Goal: Transaction & Acquisition: Subscribe to service/newsletter

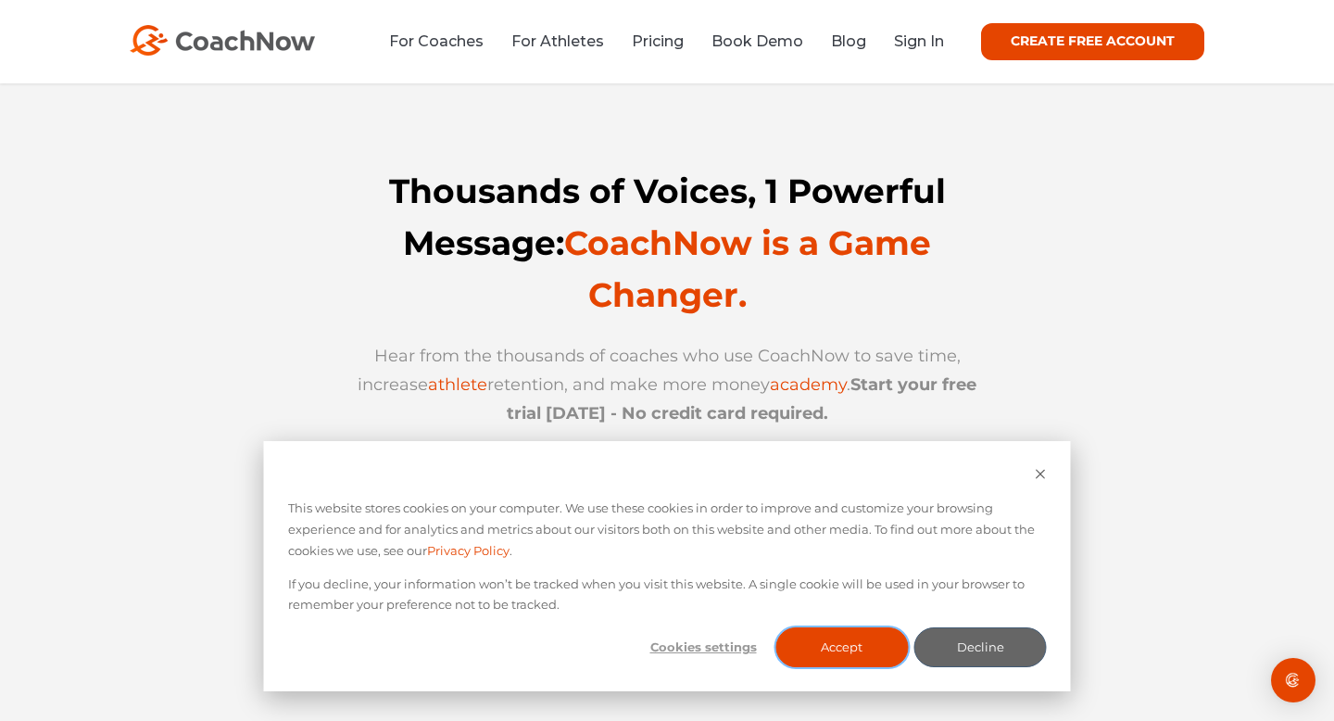
click at [862, 639] on button "Accept" at bounding box center [841, 647] width 132 height 40
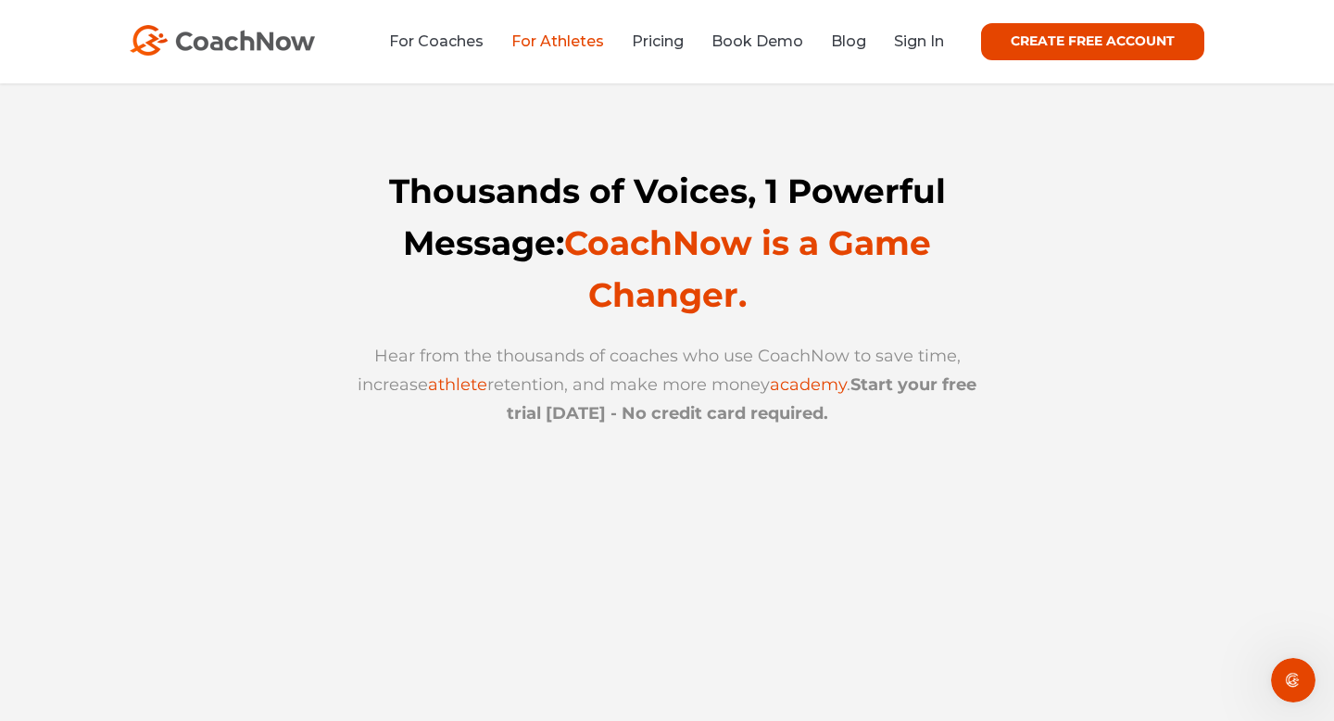
click at [583, 42] on link "For Athletes" at bounding box center [557, 41] width 93 height 18
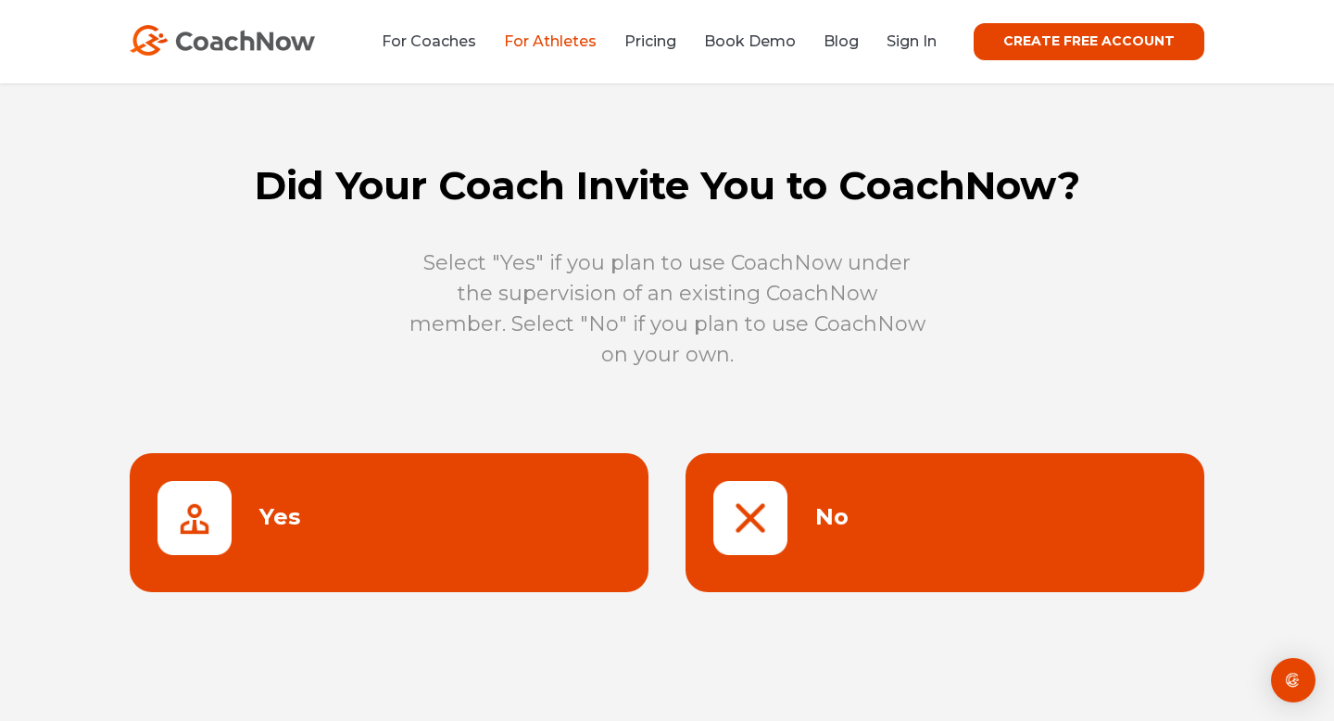
click at [797, 494] on link at bounding box center [944, 522] width 519 height 139
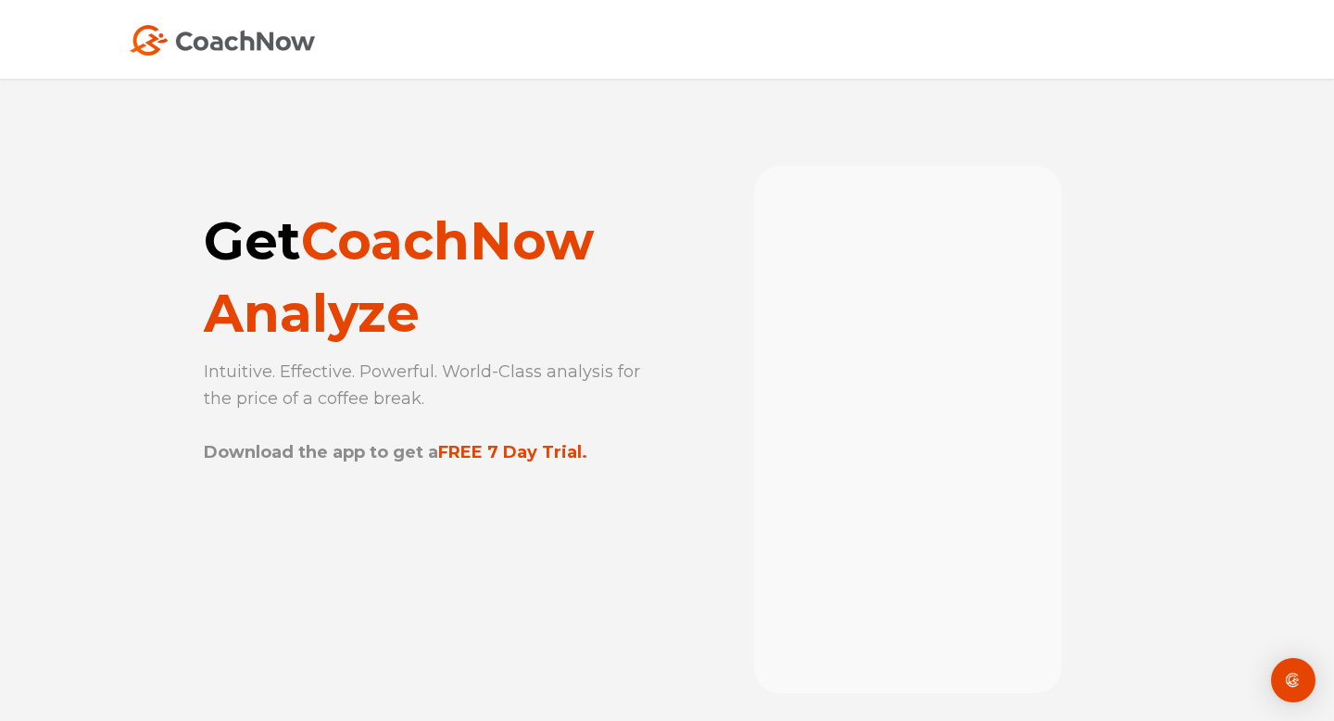
click at [145, 40] on img at bounding box center [222, 40] width 185 height 31
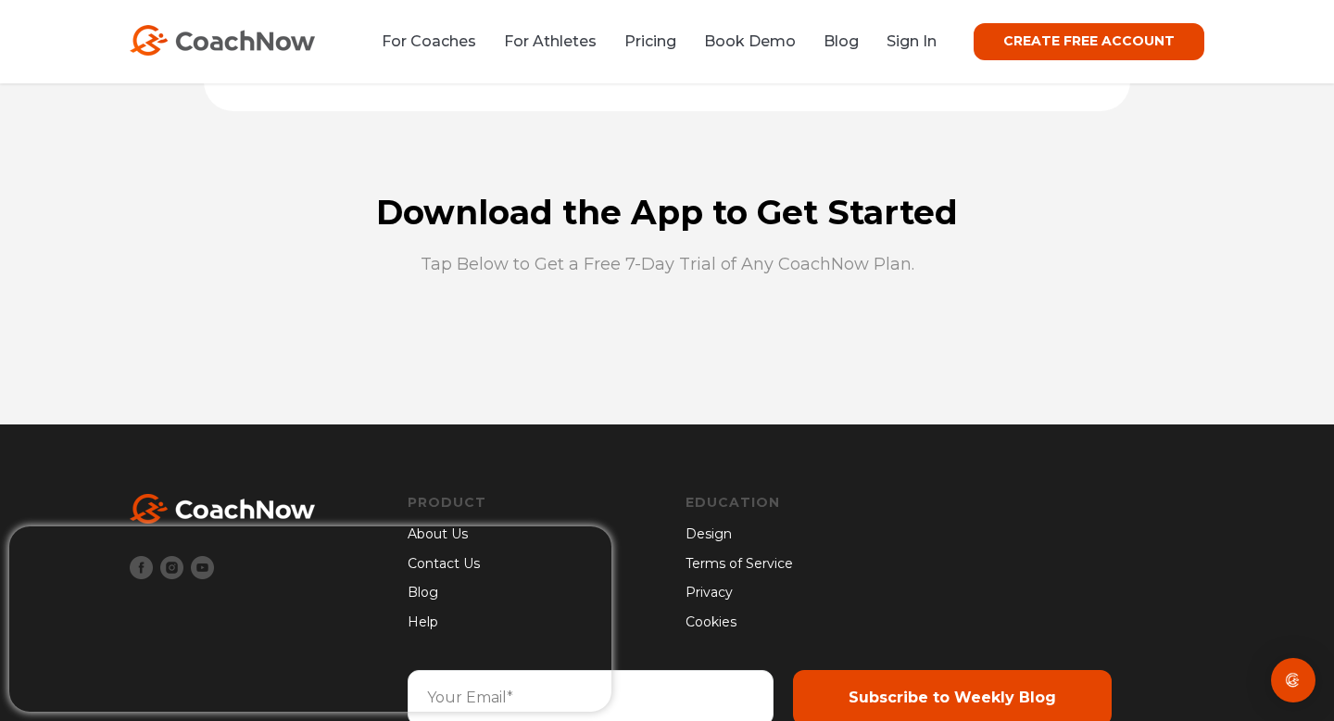
scroll to position [5053, 0]
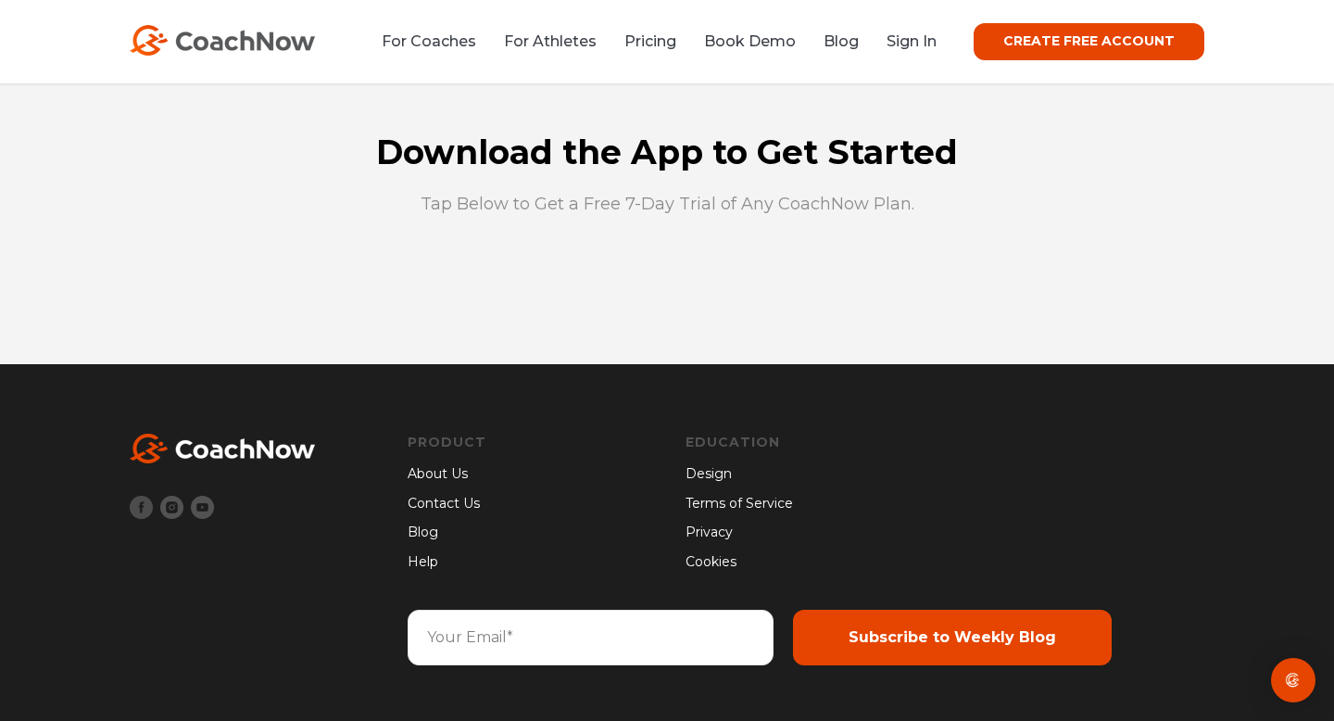
click at [145, 506] on img at bounding box center [141, 507] width 23 height 23
click at [643, 44] on link "Pricing" at bounding box center [650, 41] width 52 height 18
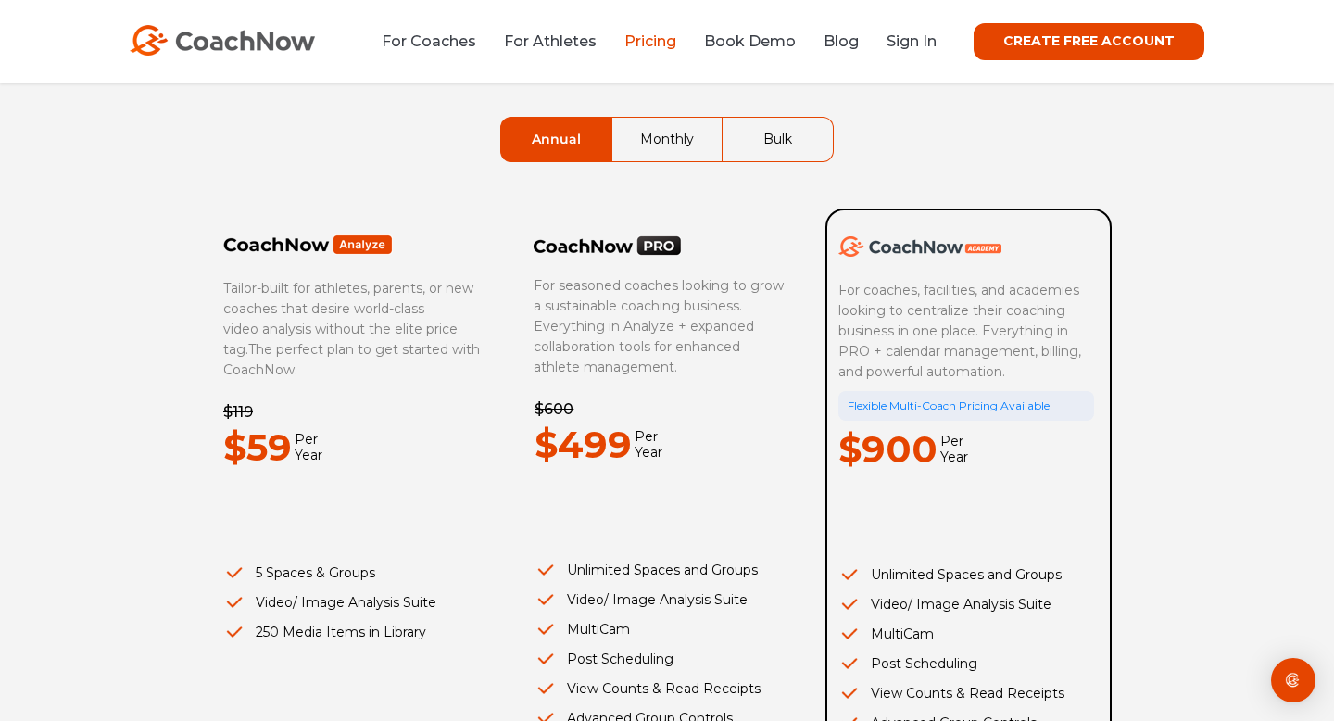
scroll to position [129, 0]
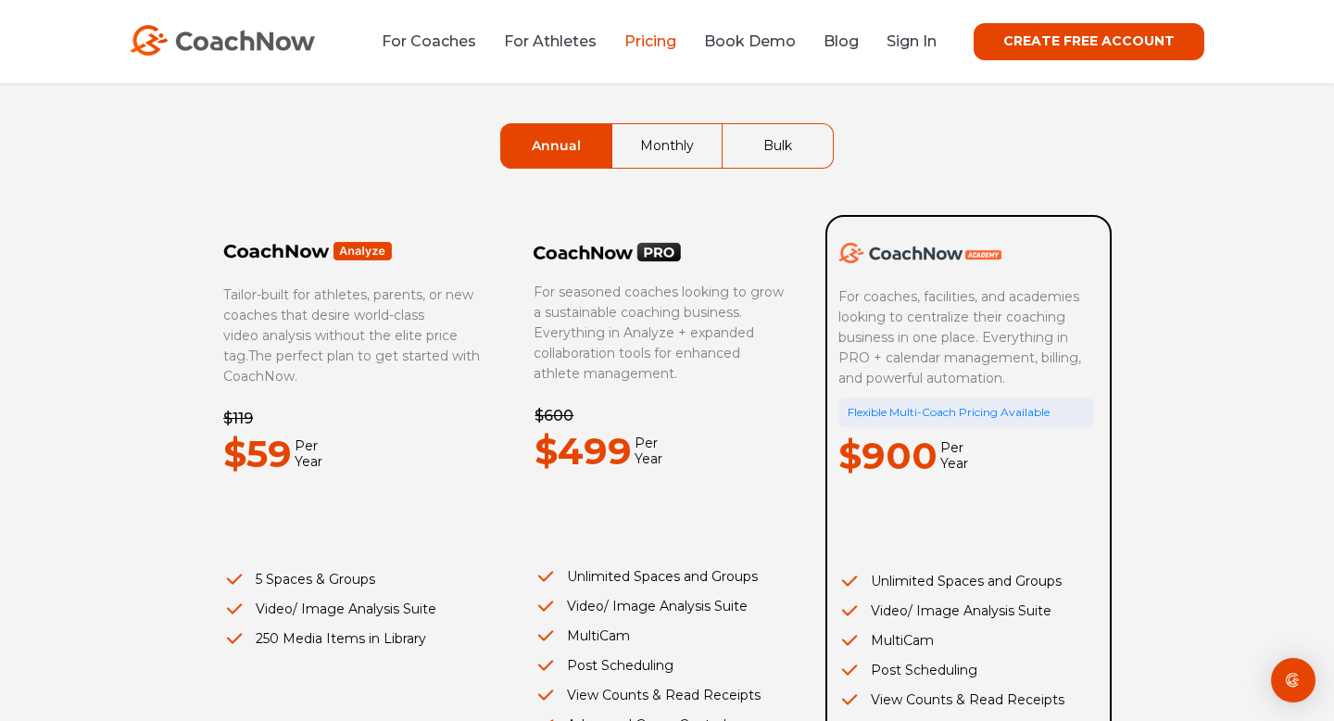
click at [690, 163] on link "Monthly" at bounding box center [666, 146] width 109 height 44
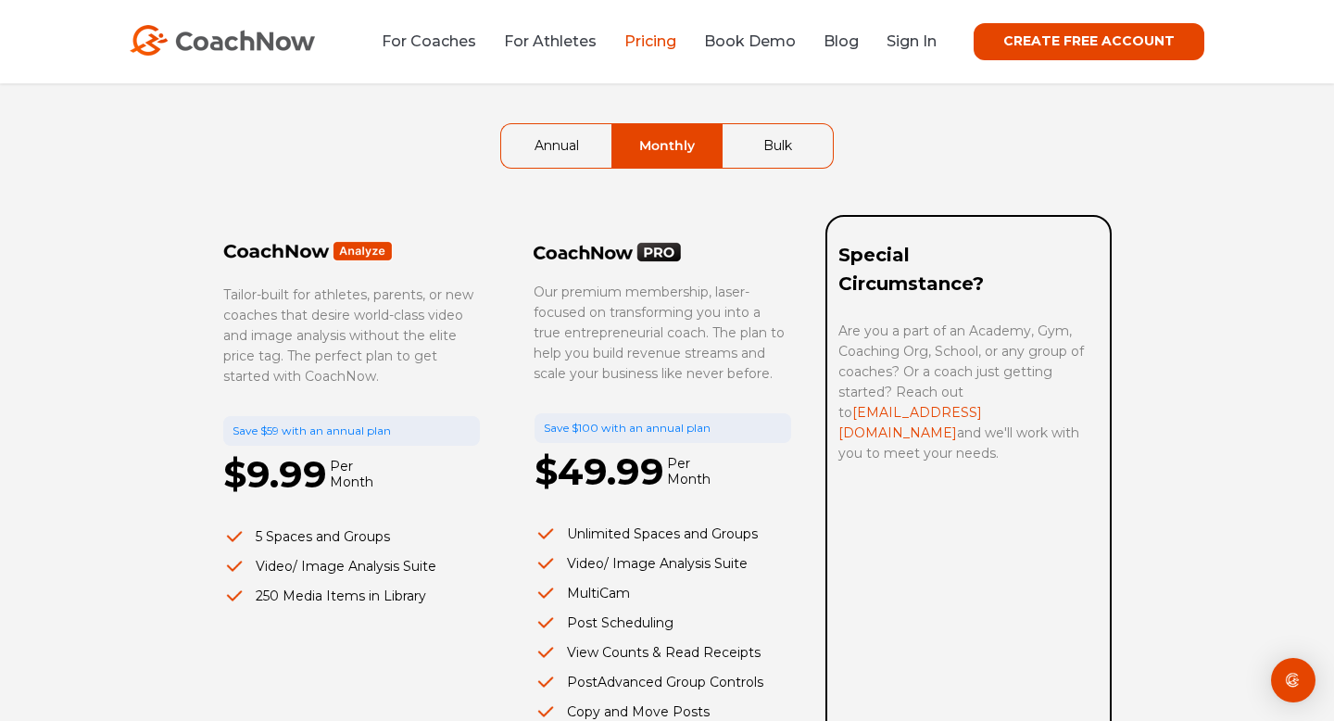
click at [779, 121] on div "Compare Our Memberships Annual Monthly Bulk Tailor-built for athletes, parents,…" at bounding box center [667, 432] width 926 height 954
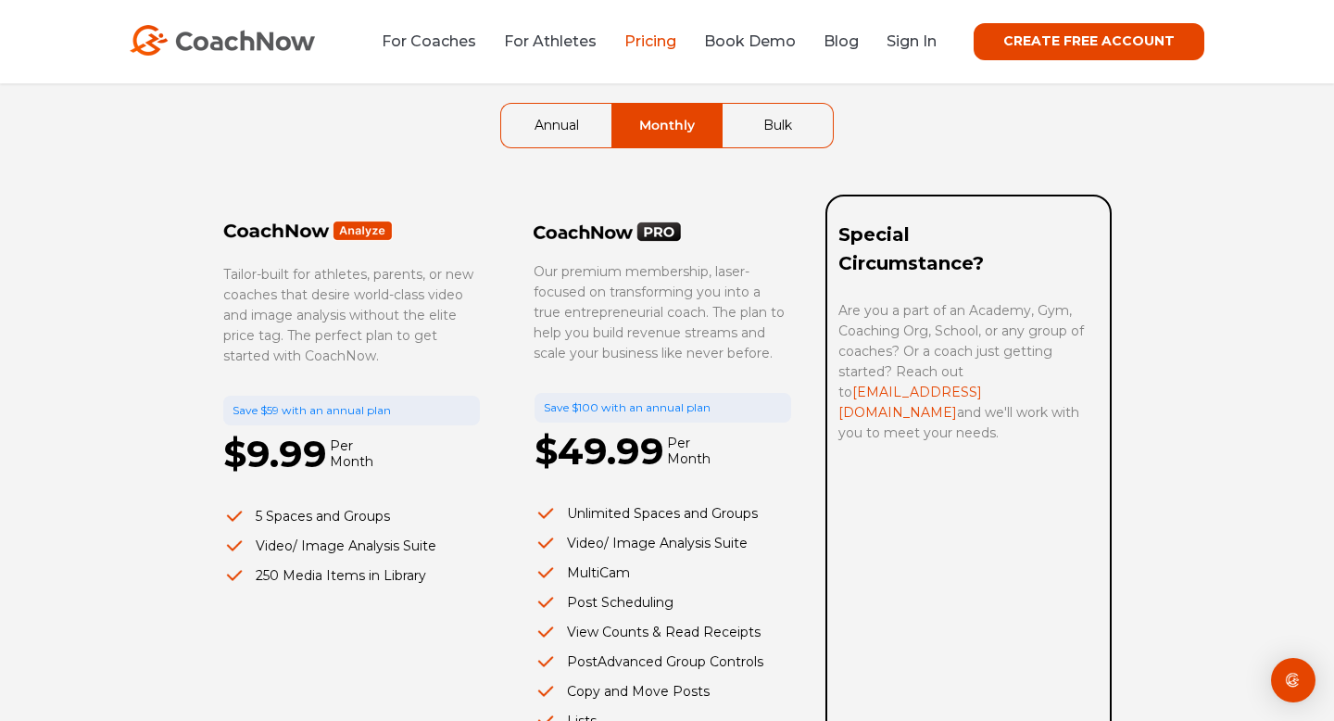
scroll to position [0, 0]
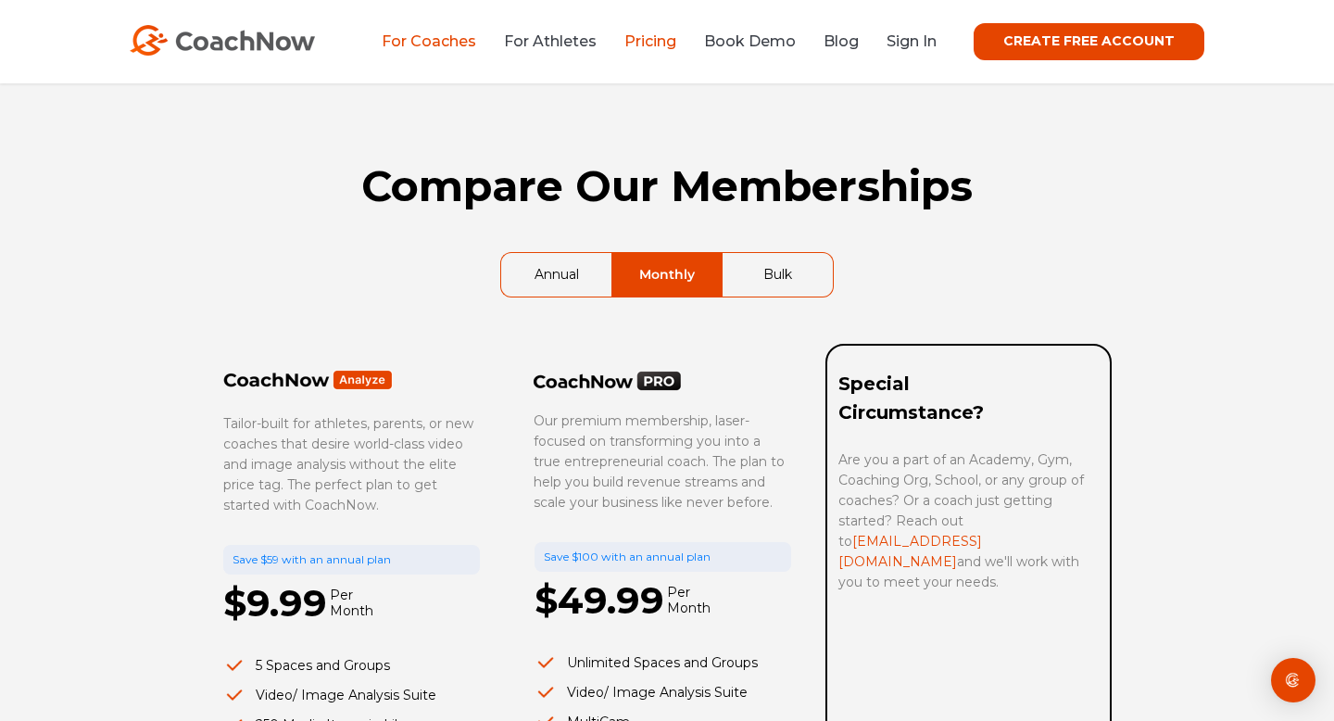
click at [468, 48] on link "For Coaches" at bounding box center [429, 41] width 94 height 18
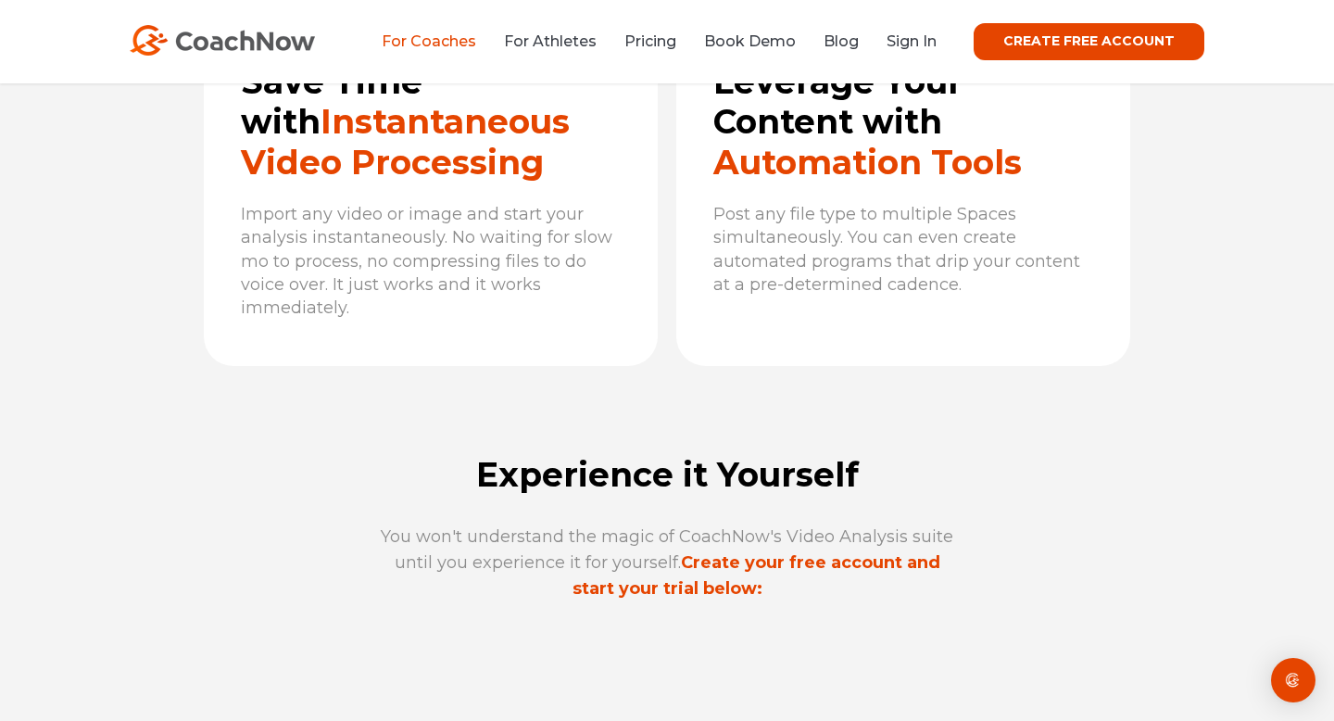
scroll to position [6243, 0]
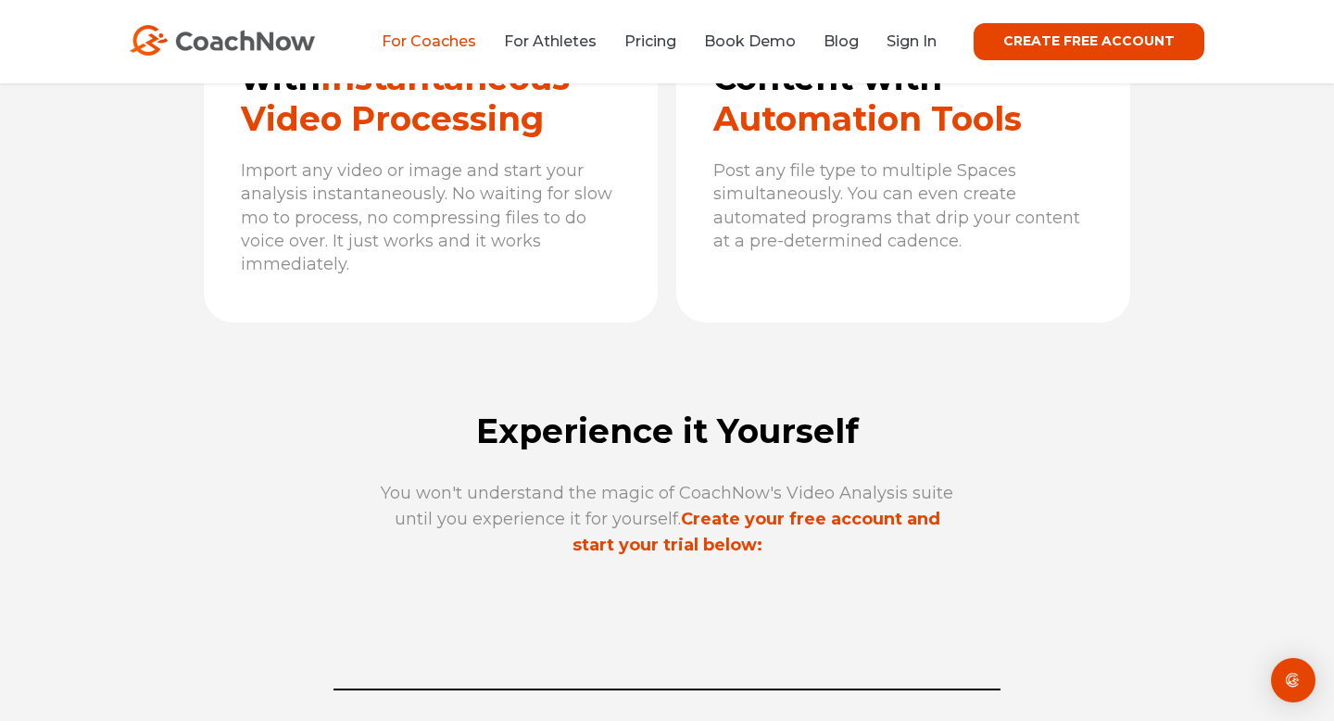
click at [249, 32] on img at bounding box center [222, 40] width 185 height 31
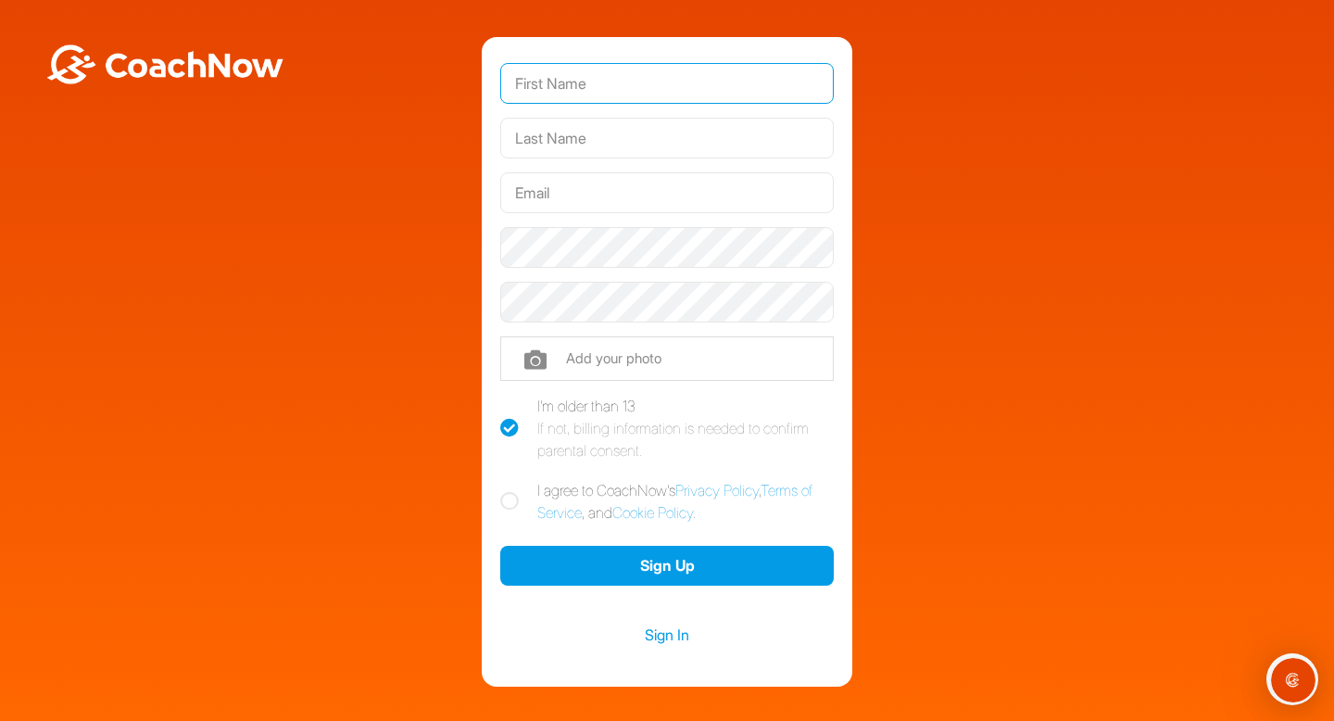
click at [587, 85] on input "text" at bounding box center [666, 83] width 333 height 41
type input "Hasan"
type input "Shafi"
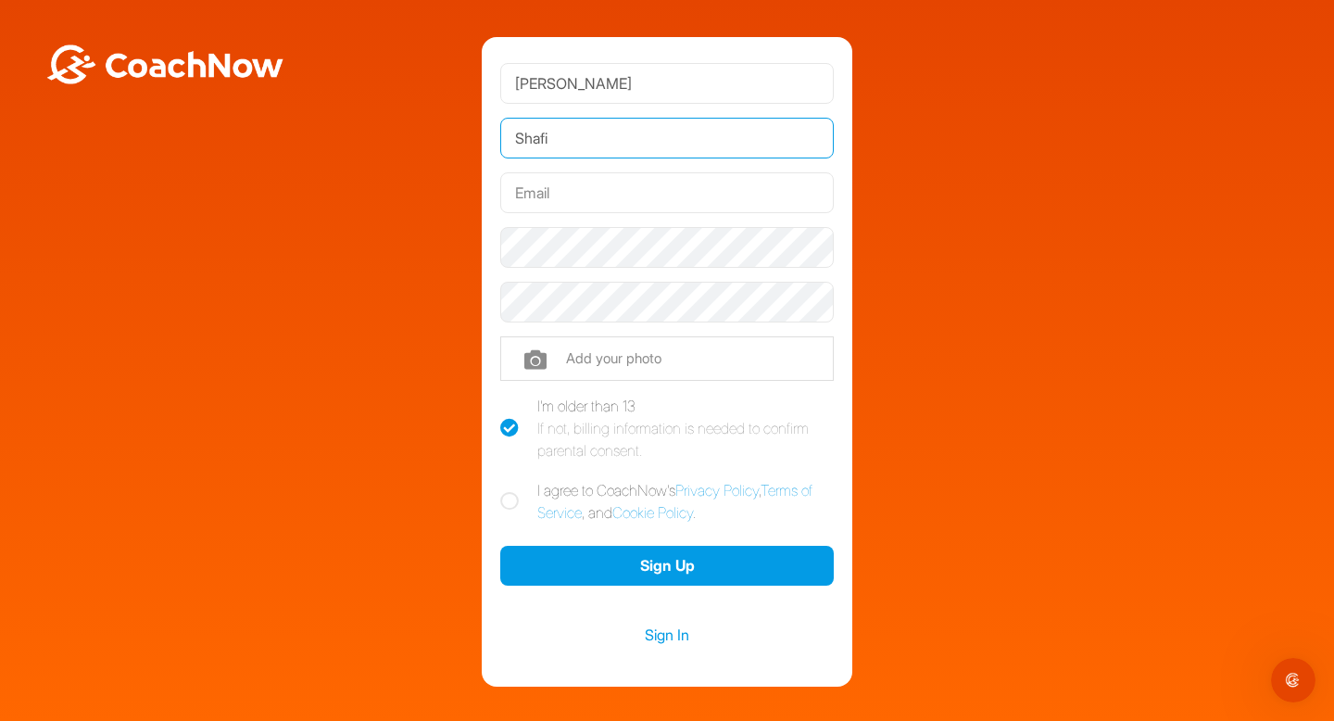
type input "hasan.shafi@lumsalumni.pk"
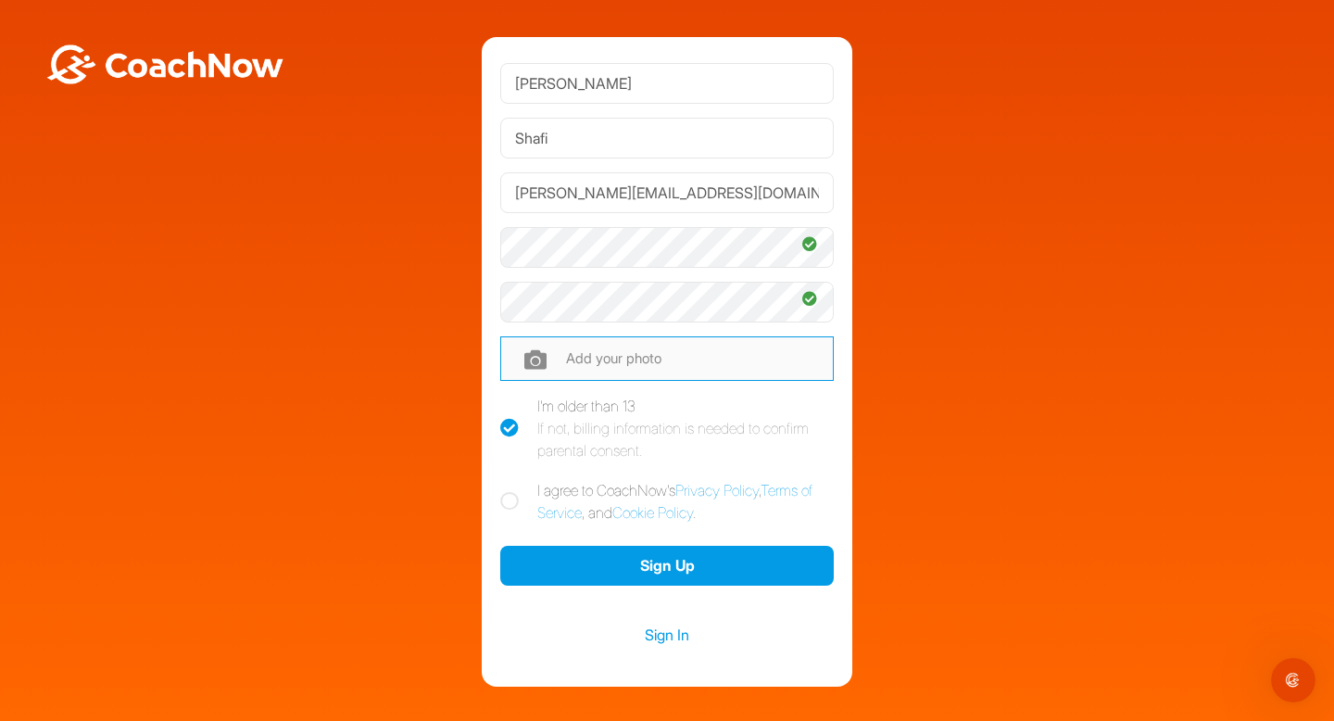
click at [649, 341] on input "file" at bounding box center [666, 358] width 333 height 44
click at [519, 501] on label "I agree to CoachNow's Privacy Policy , Terms of Service , and Cookie Policy ." at bounding box center [666, 501] width 333 height 44
click at [512, 491] on input "I agree to CoachNow's Privacy Policy , Terms of Service , and Cookie Policy ." at bounding box center [506, 485] width 12 height 12
checkbox input "true"
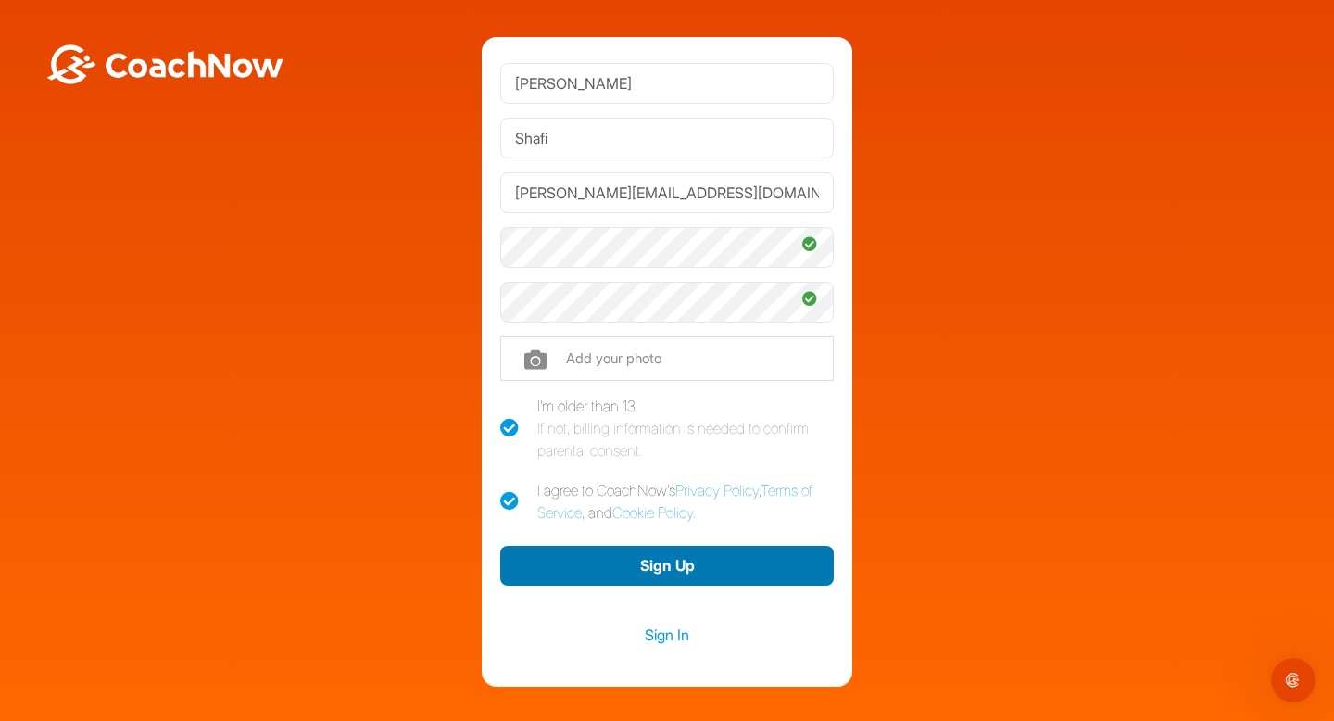
click at [636, 546] on button "Sign Up" at bounding box center [666, 566] width 333 height 40
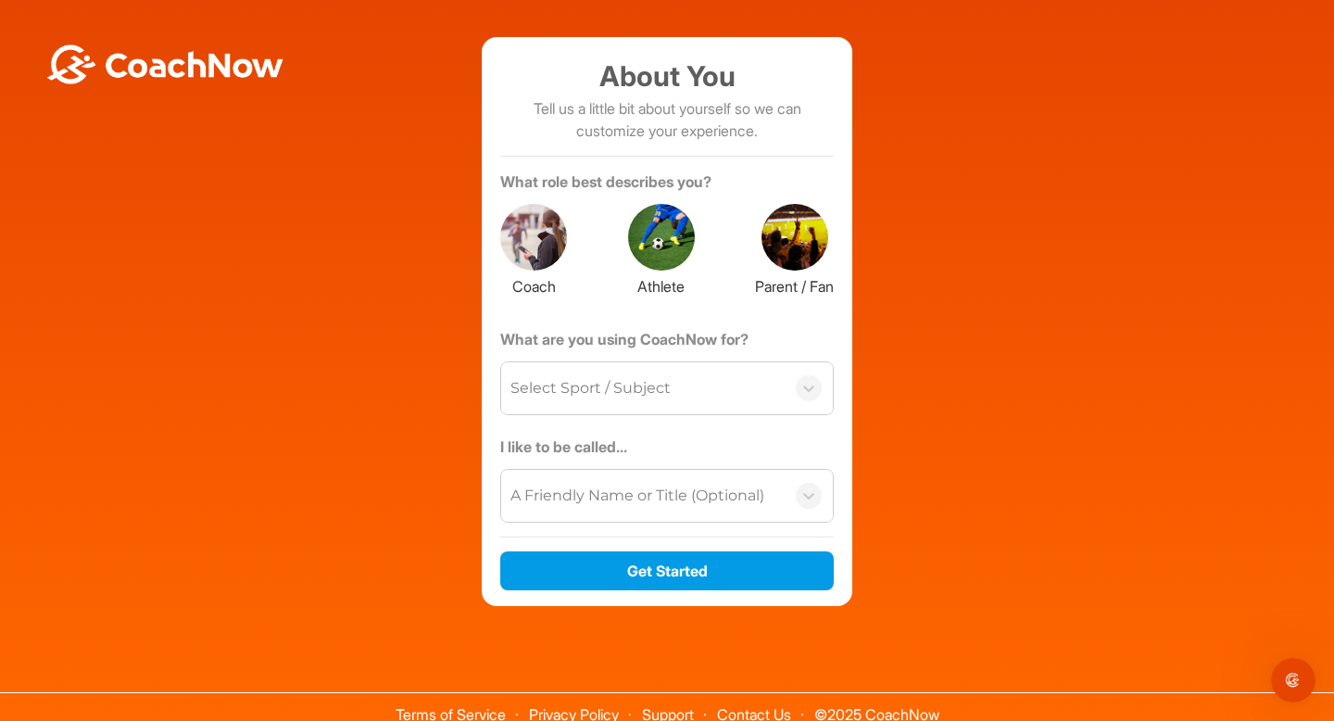
click at [650, 225] on div at bounding box center [661, 237] width 67 height 67
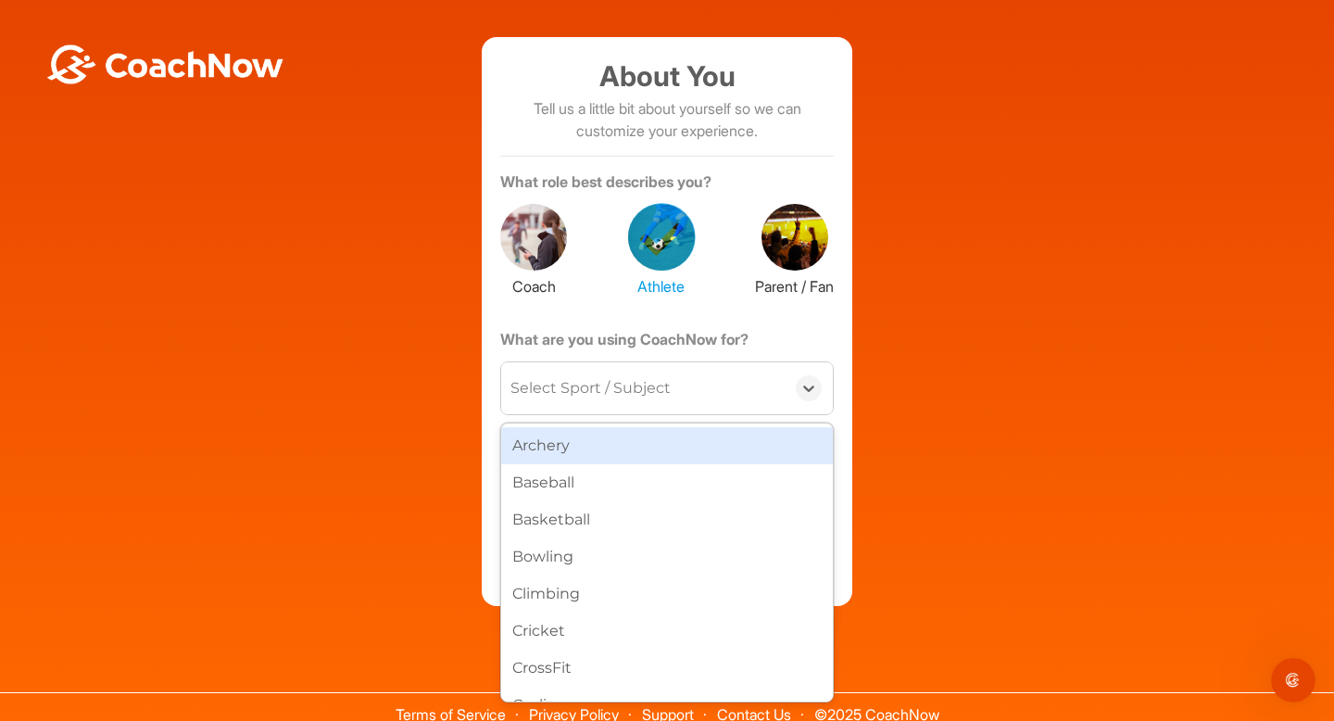
click at [676, 397] on div "Select Sport / Subject" at bounding box center [642, 388] width 283 height 52
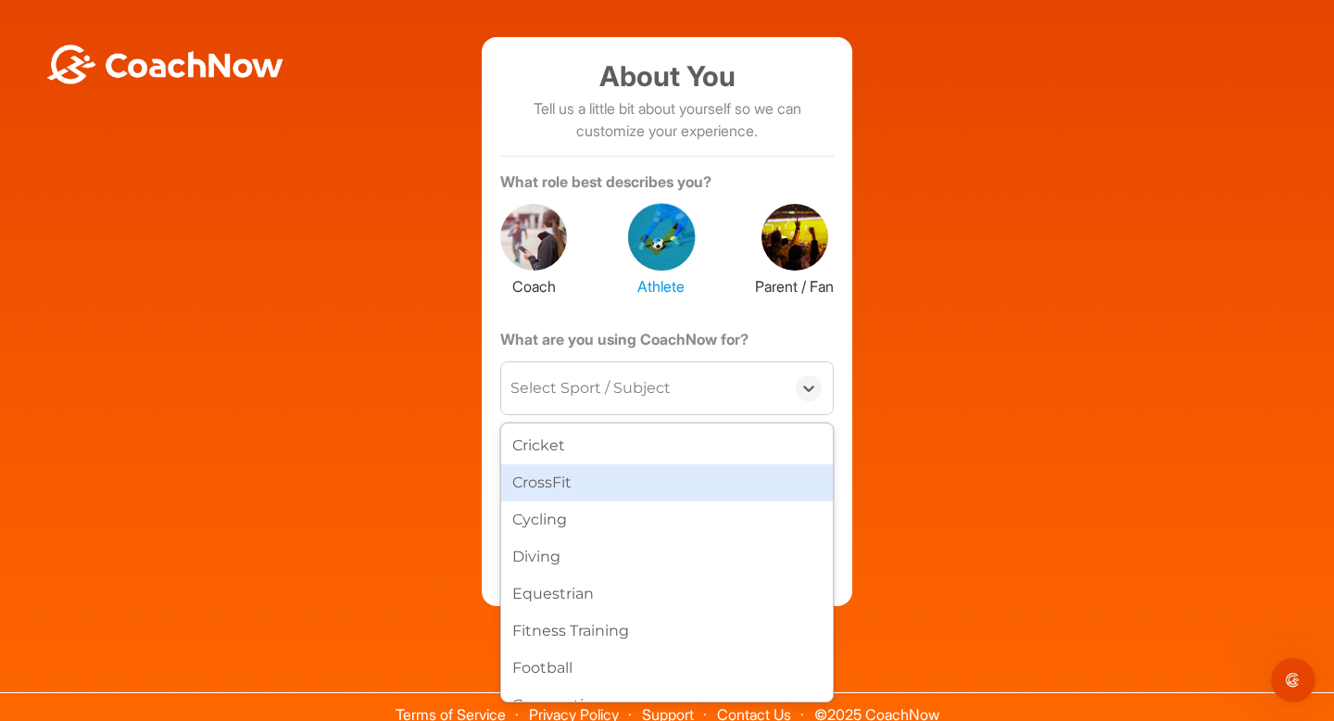
scroll to position [183, 0]
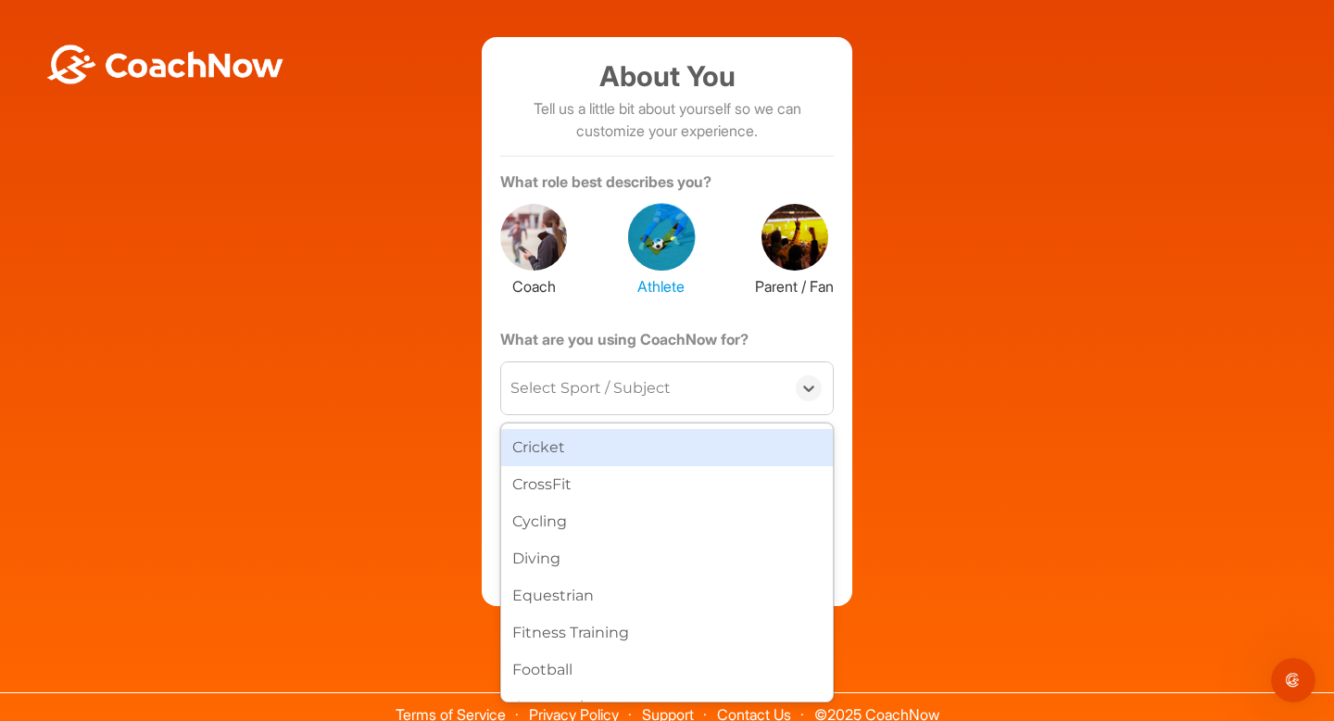
click at [593, 457] on div "Cricket" at bounding box center [667, 447] width 332 height 37
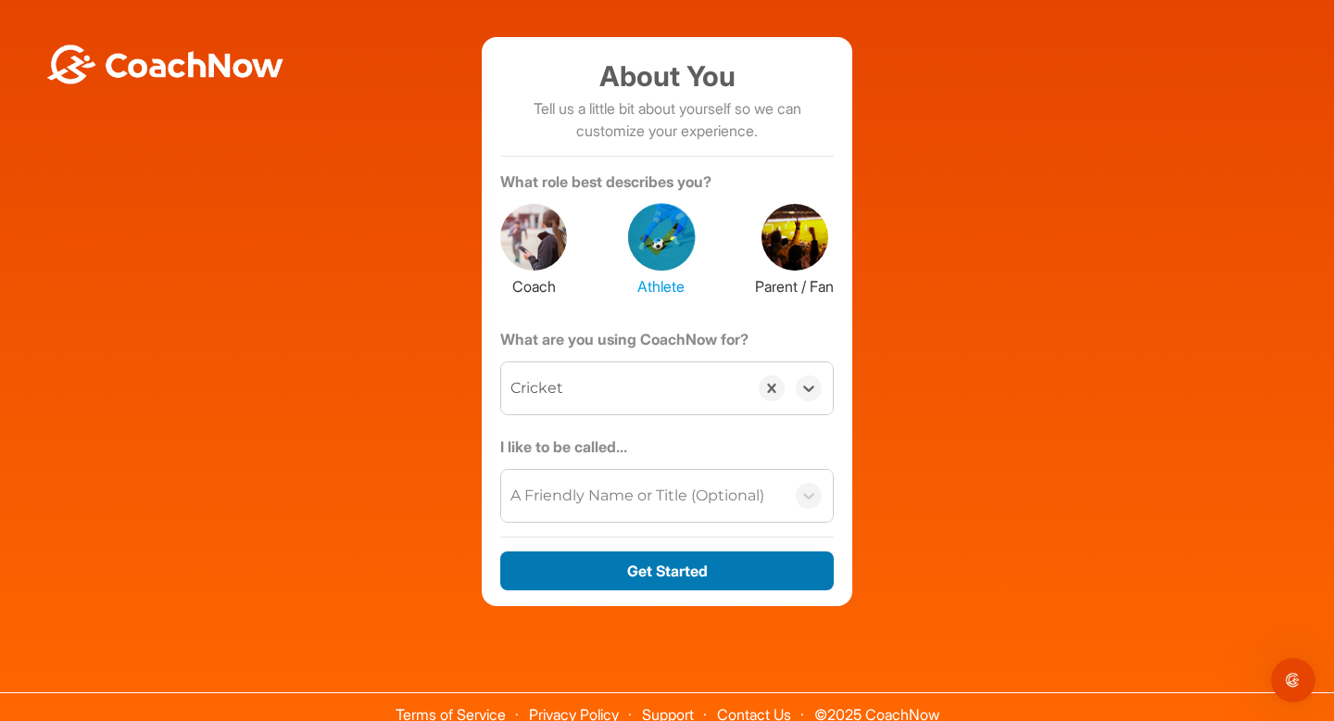
click at [634, 568] on button "Get Started" at bounding box center [666, 571] width 333 height 40
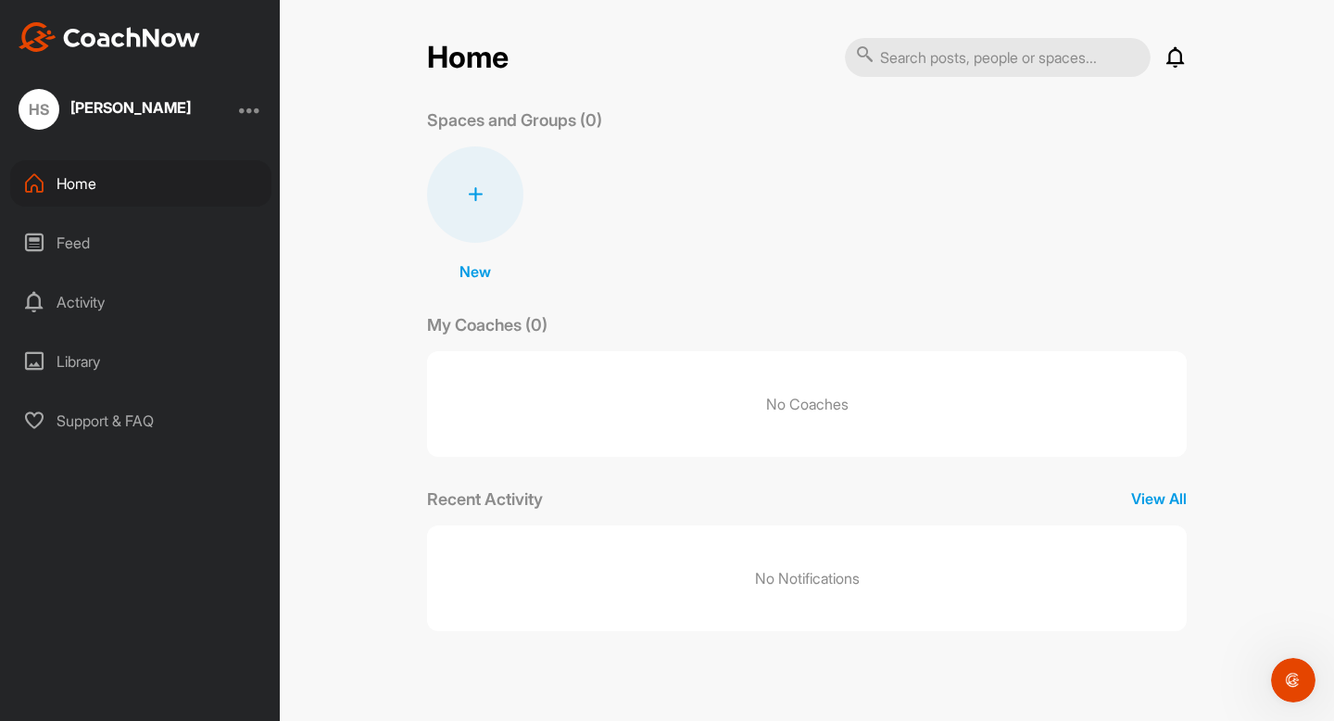
click at [82, 239] on div "Feed" at bounding box center [140, 243] width 261 height 46
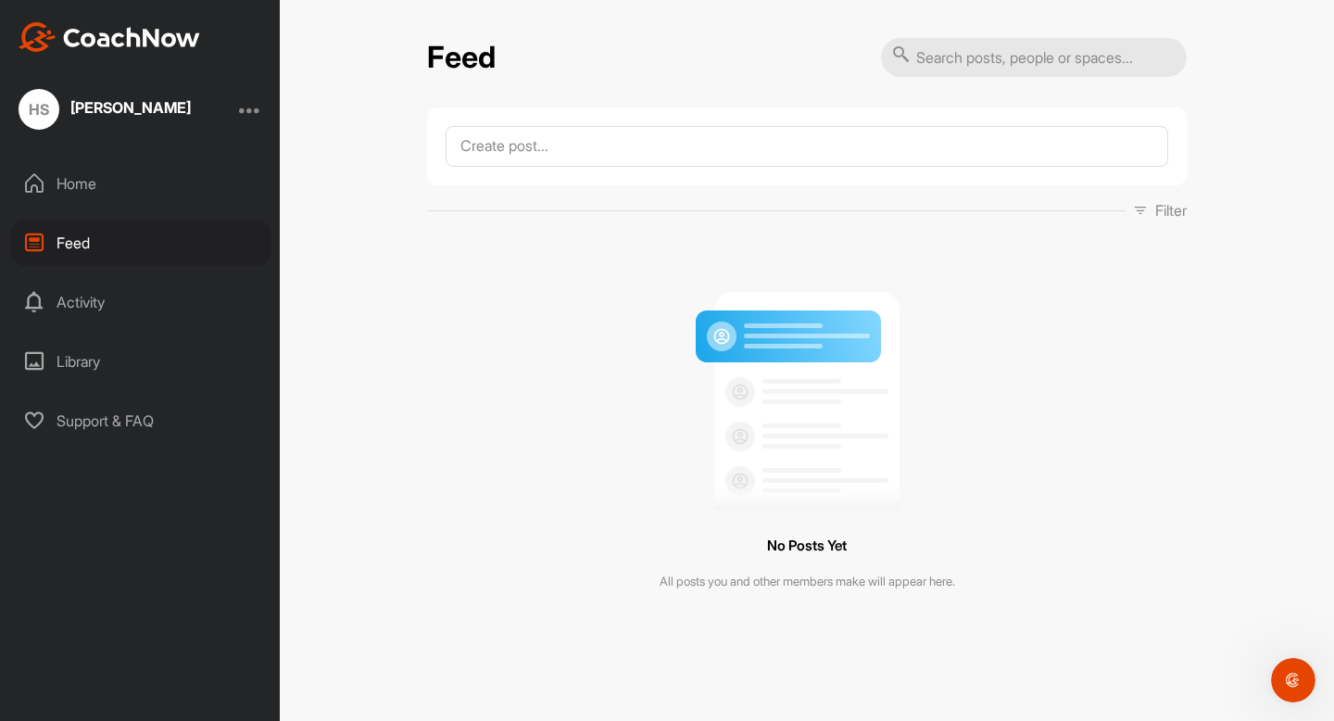
click at [112, 100] on div "Hasan Shafi" at bounding box center [130, 107] width 120 height 15
click at [257, 114] on div at bounding box center [250, 109] width 22 height 22
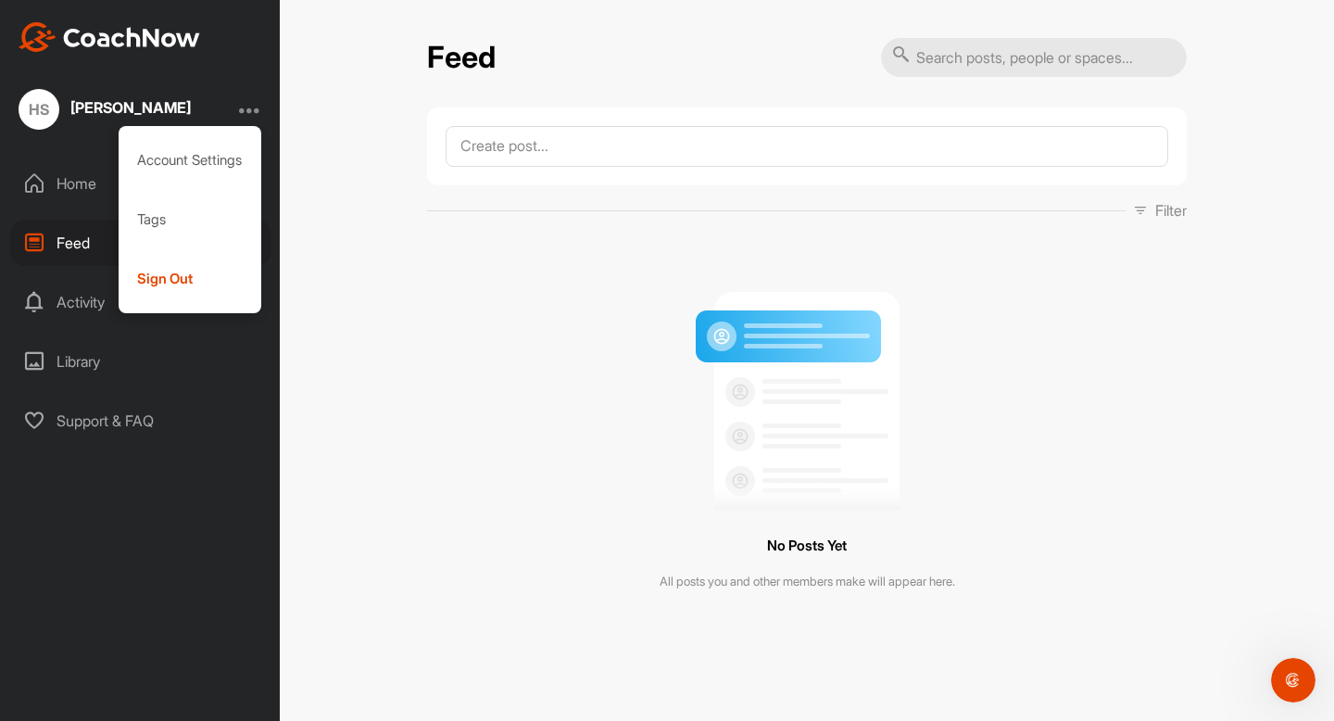
click at [197, 481] on div "HS Hasan Shafi Account Settings Tags Sign Out Home Feed Activity Library Suppor…" at bounding box center [140, 360] width 280 height 721
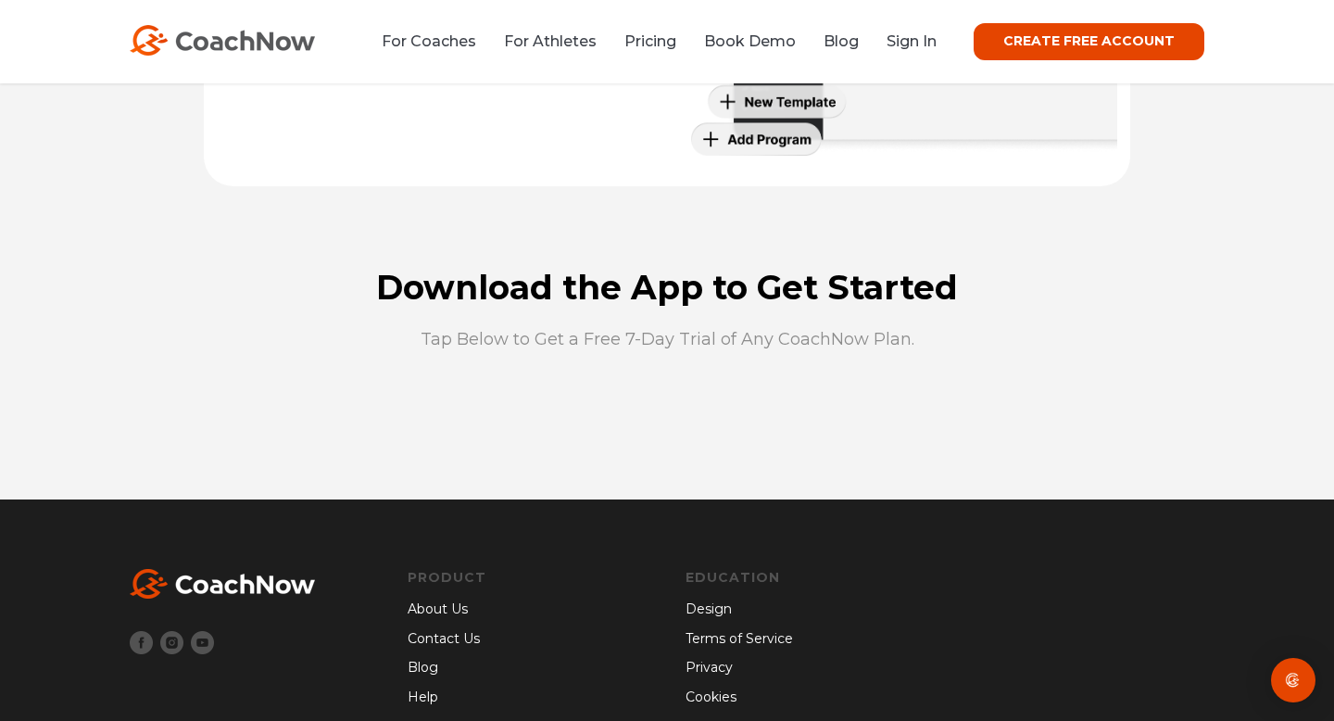
scroll to position [5053, 0]
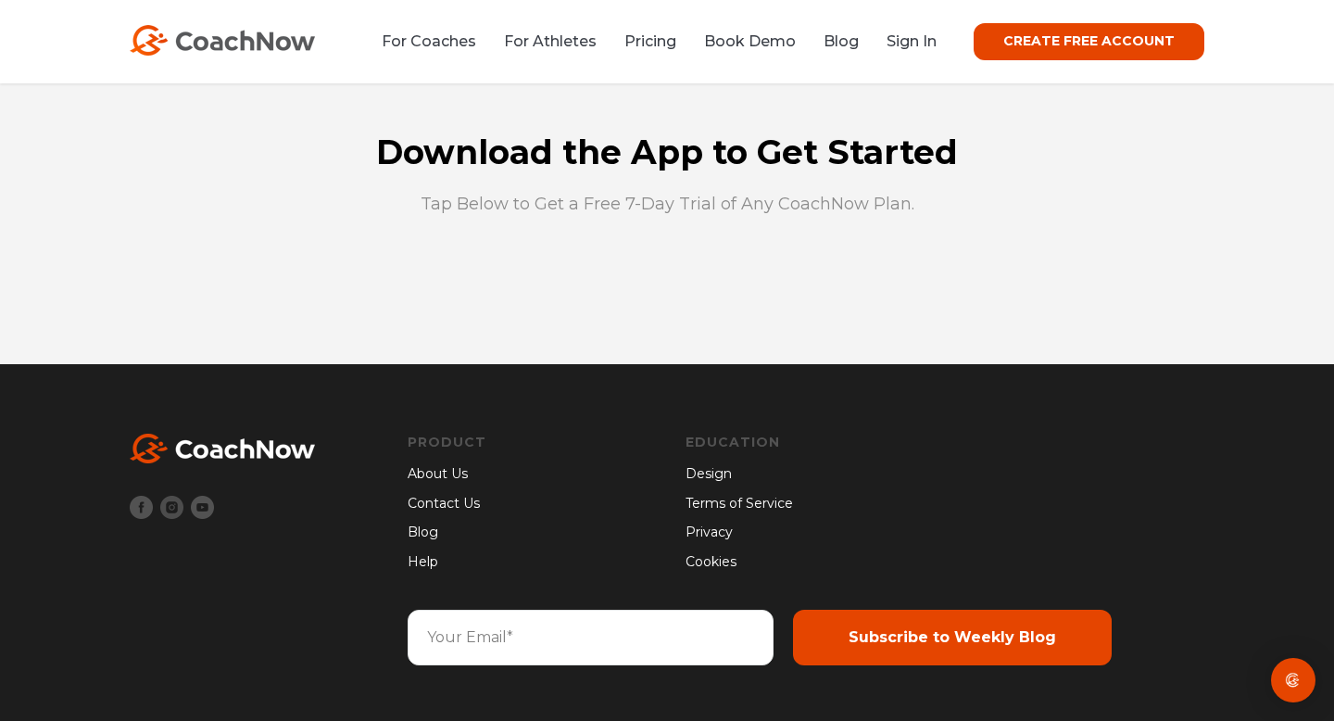
click at [179, 512] on img at bounding box center [171, 507] width 23 height 23
click at [207, 511] on img at bounding box center [202, 507] width 23 height 23
